Goal: Transaction & Acquisition: Purchase product/service

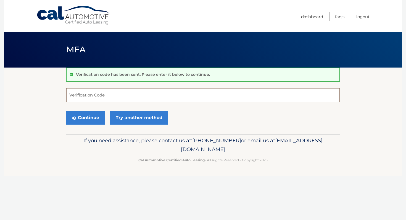
click at [114, 91] on input "Verification Code" at bounding box center [202, 95] width 273 height 14
type input "686834"
click at [66, 111] on button "Continue" at bounding box center [85, 118] width 38 height 14
click at [82, 111] on button "Continue" at bounding box center [85, 118] width 38 height 14
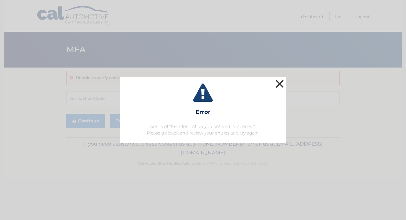
click at [277, 82] on button "×" at bounding box center [279, 83] width 11 height 11
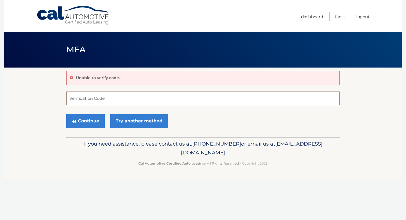
click at [80, 102] on input "Verification Code" at bounding box center [202, 99] width 273 height 14
click at [130, 116] on link "Try another method" at bounding box center [139, 121] width 58 height 14
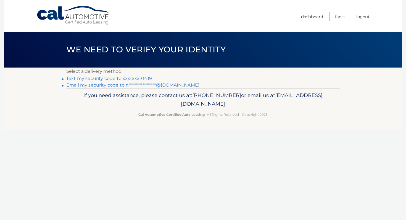
click at [124, 84] on link "**********" at bounding box center [132, 85] width 133 height 5
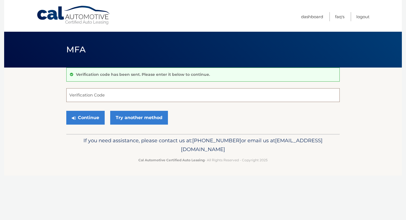
click at [125, 97] on input "Verification Code" at bounding box center [202, 95] width 273 height 14
type input "470087"
click at [90, 117] on button "Continue" at bounding box center [85, 118] width 38 height 14
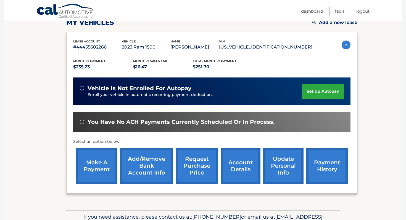
scroll to position [114, 0]
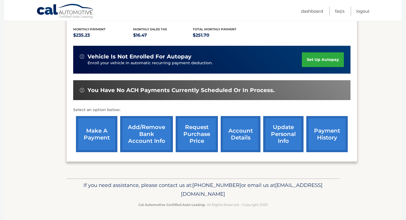
click at [90, 137] on link "make a payment" at bounding box center [96, 134] width 41 height 36
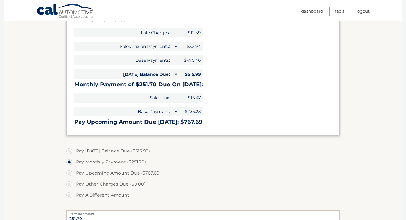
scroll to position [138, 0]
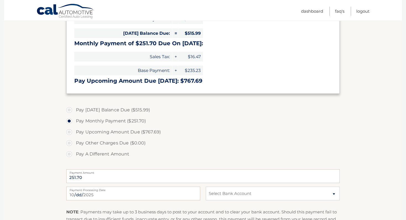
click at [68, 111] on label "Pay [DATE] Balance Due ($515.99)" at bounding box center [202, 110] width 273 height 11
click at [68, 111] on input "Pay [DATE] Balance Due ($515.99)" at bounding box center [71, 109] width 6 height 9
radio input "true"
type input "515.99"
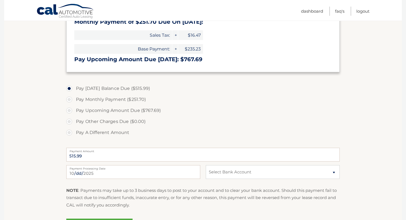
scroll to position [196, 0]
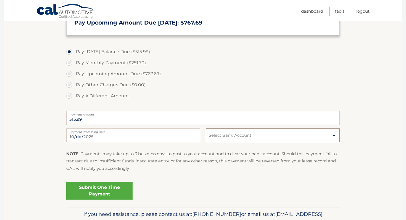
click at [215, 132] on select "Select Bank Account Checking WELLS FARGO BANK *****8935 Checking COASTAL COMMUN…" at bounding box center [273, 136] width 134 height 14
click at [237, 134] on select "Select Bank Account Checking WELLS FARGO BANK *****8935 Checking COASTAL COMMUN…" at bounding box center [273, 136] width 134 height 14
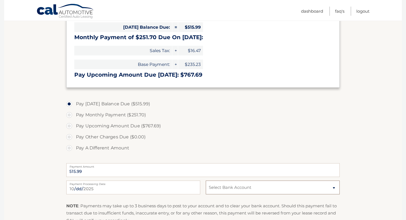
scroll to position [0, 0]
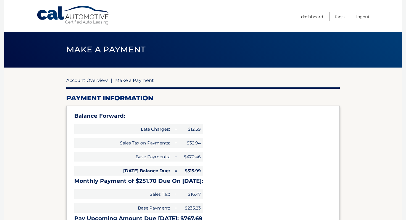
click at [88, 81] on link "Account Overview" at bounding box center [86, 81] width 41 height 6
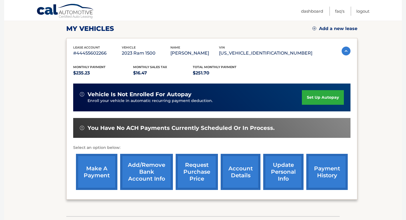
scroll to position [93, 0]
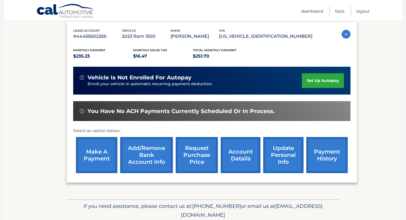
click at [154, 153] on link "Add/Remove bank account info" at bounding box center [146, 155] width 53 height 36
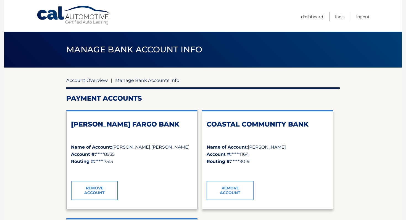
click at [97, 80] on link "Account Overview" at bounding box center [86, 81] width 41 height 6
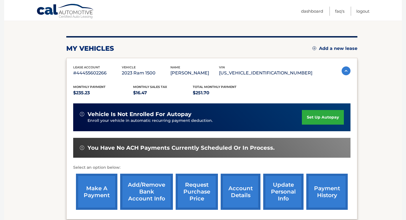
scroll to position [114, 0]
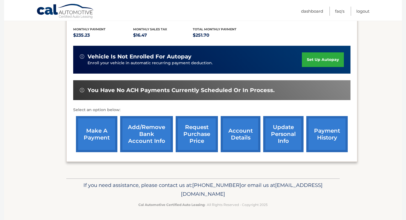
click at [102, 133] on link "make a payment" at bounding box center [96, 134] width 41 height 36
